Goal: Obtain resource: Obtain resource

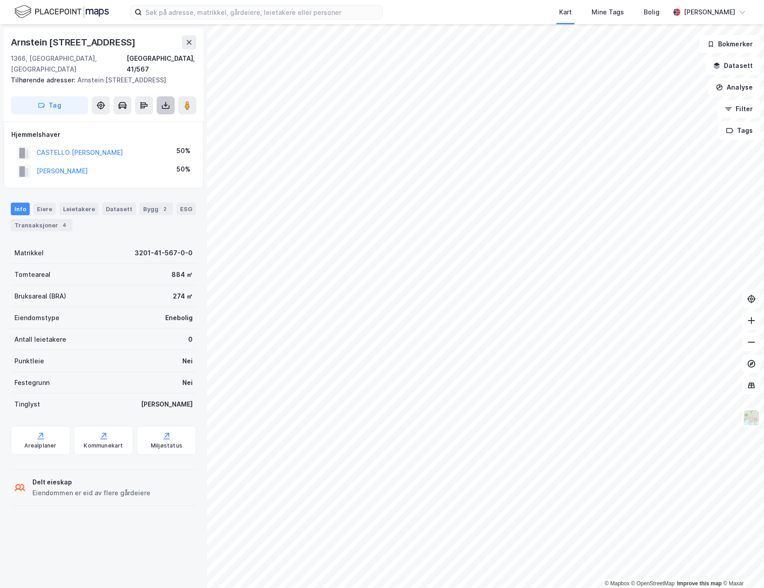
click at [162, 101] on icon at bounding box center [165, 105] width 9 height 9
click at [140, 120] on div "Last ned grunnbok" at bounding box center [121, 123] width 52 height 7
